Goal: Find specific page/section: Find specific page/section

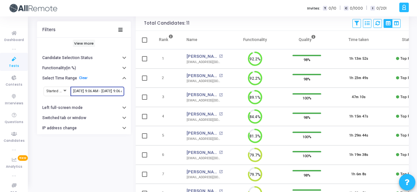
click at [116, 89] on input "[DATE] 9:06 AM - [DATE] 9:06 AM" at bounding box center [97, 91] width 48 height 4
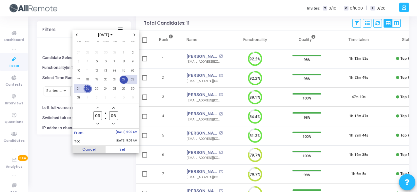
click at [97, 147] on span "Cancel" at bounding box center [88, 148] width 33 height 7
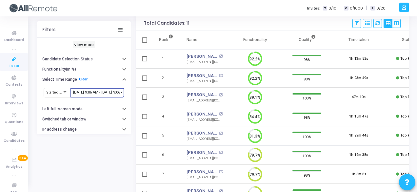
scroll to position [92, 0]
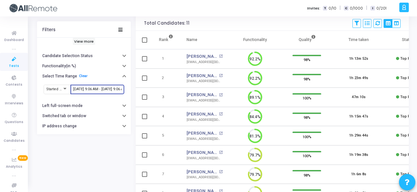
click at [117, 90] on input "[DATE] 9:06 AM - [DATE] 9:06 AM" at bounding box center [97, 89] width 48 height 4
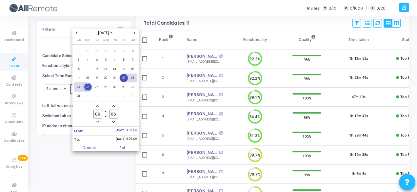
scroll to position [0, 0]
click at [59, 74] on div at bounding box center [208, 96] width 417 height 192
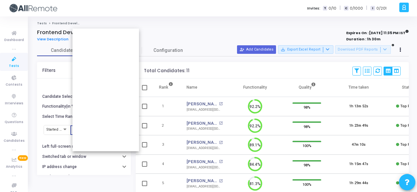
scroll to position [47, 0]
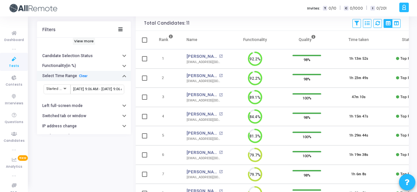
click at [76, 74] on div "Select Time Range Clear" at bounding box center [65, 76] width 47 height 5
click at [81, 77] on link "Clear" at bounding box center [83, 76] width 9 height 4
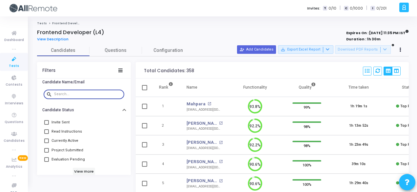
click at [93, 94] on input "text" at bounding box center [87, 94] width 67 height 4
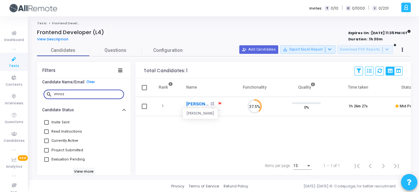
type input "imroz"
click at [191, 103] on link "[PERSON_NAME]" at bounding box center [197, 104] width 23 height 7
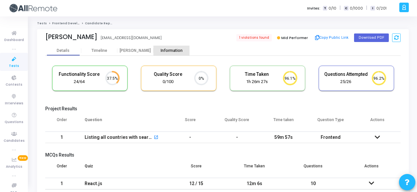
click at [172, 49] on div "Information" at bounding box center [171, 50] width 36 height 5
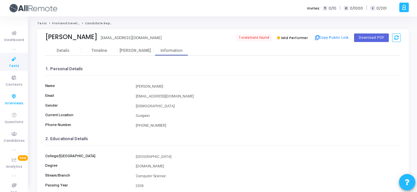
click at [6, 91] on link "Interviews" at bounding box center [14, 99] width 28 height 18
